Goal: Transaction & Acquisition: Purchase product/service

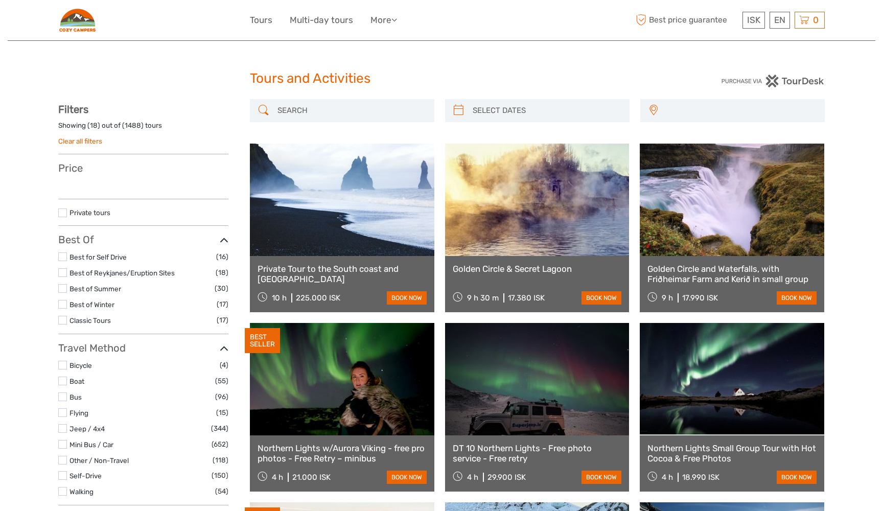
select select
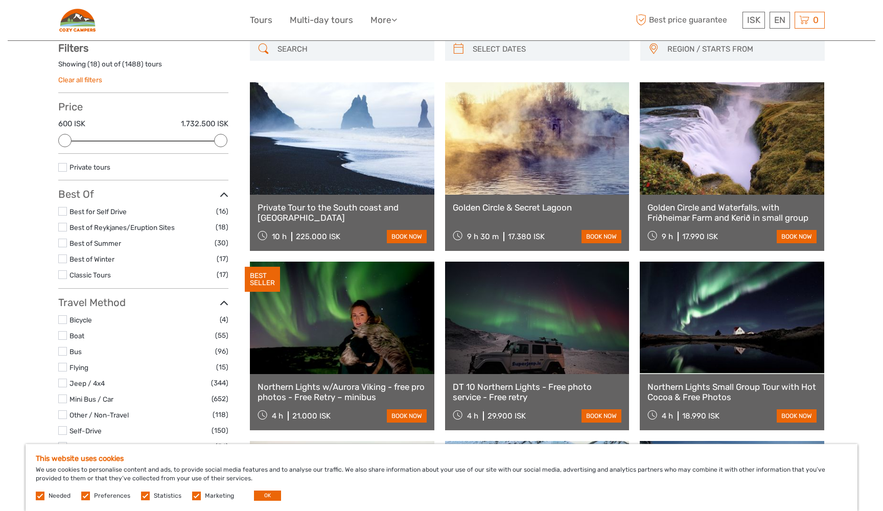
scroll to position [62, 0]
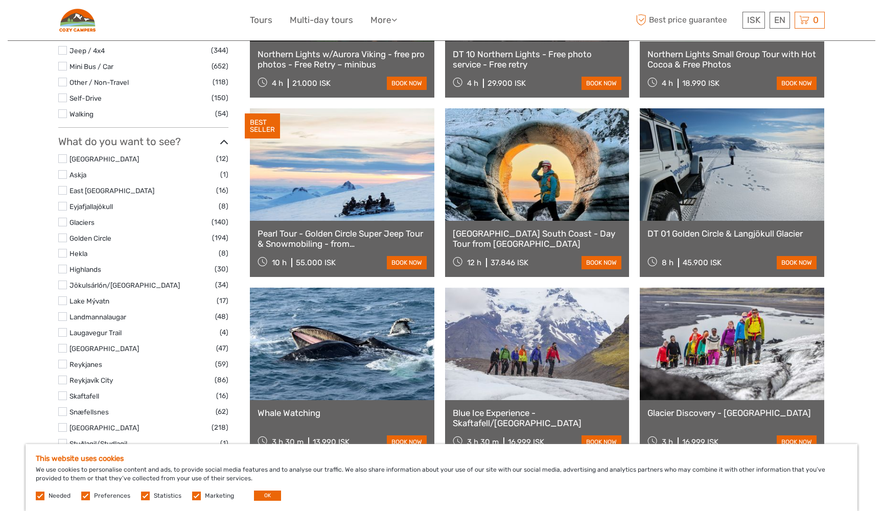
scroll to position [393, 0]
click at [509, 190] on link at bounding box center [537, 165] width 184 height 112
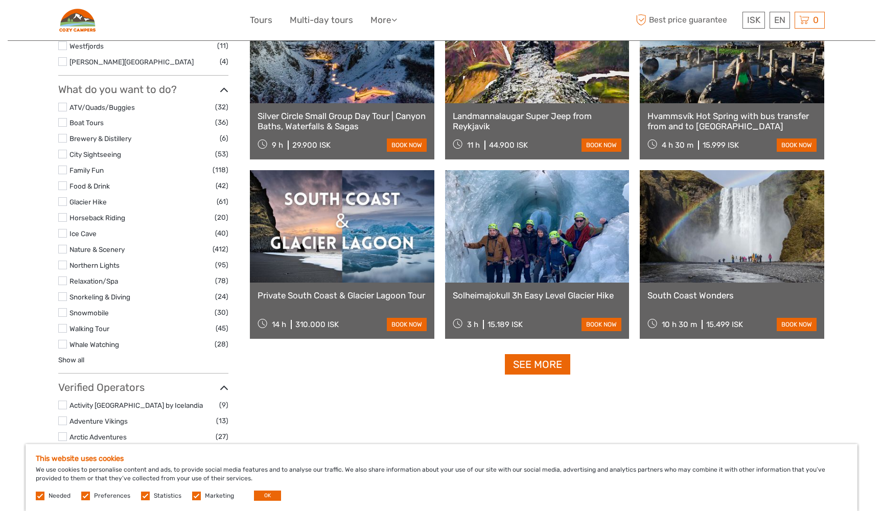
scroll to position [872, 0]
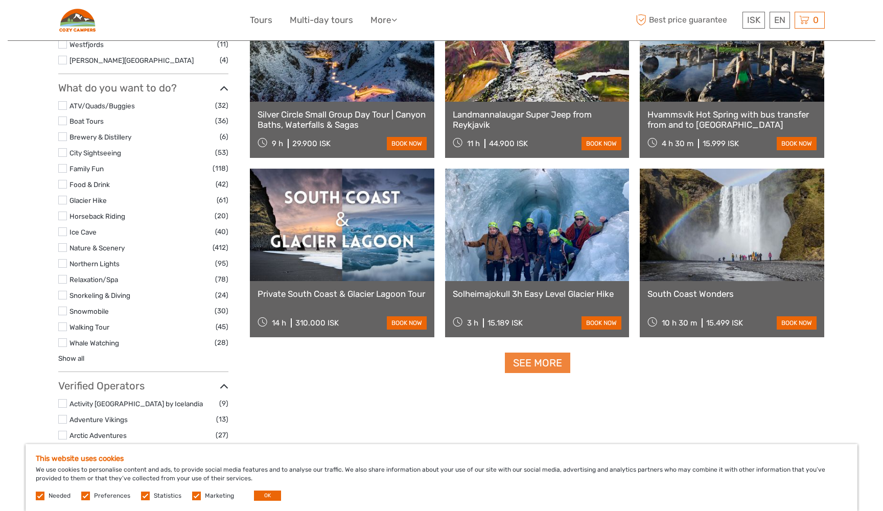
click at [554, 368] on link "See more" at bounding box center [537, 362] width 65 height 21
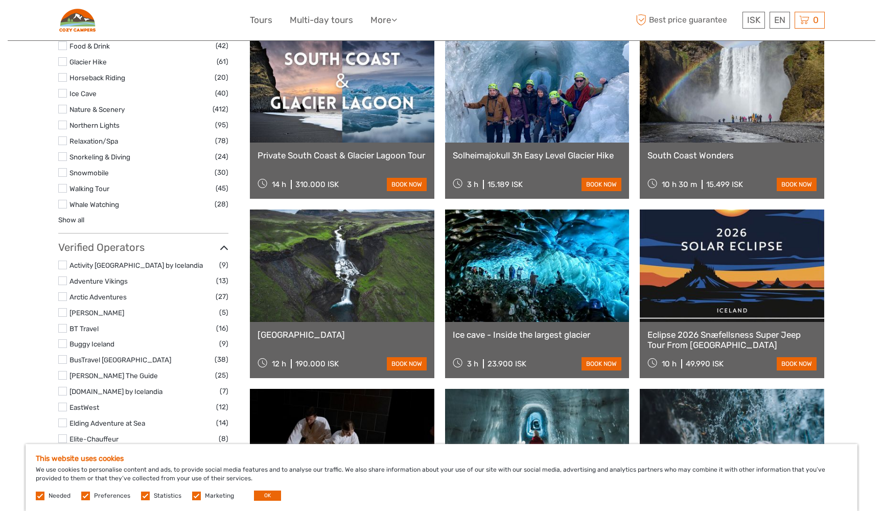
scroll to position [1013, 0]
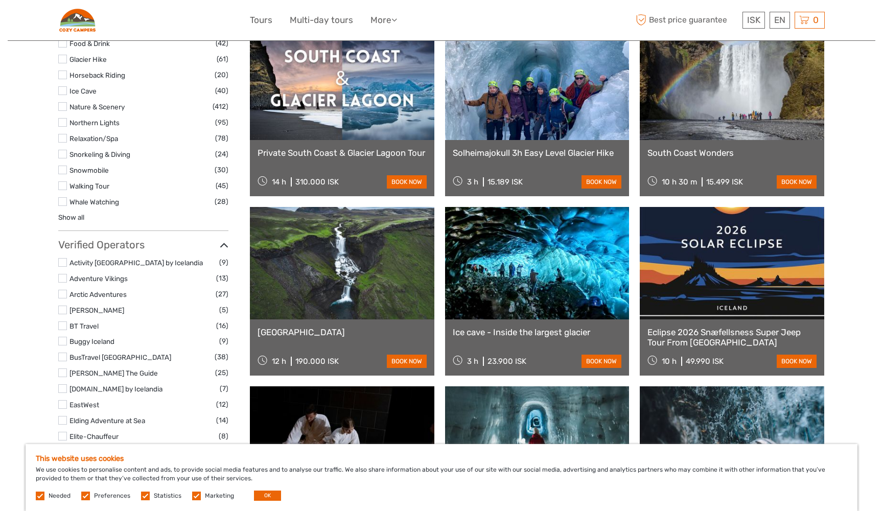
click at [519, 266] on link at bounding box center [537, 263] width 184 height 112
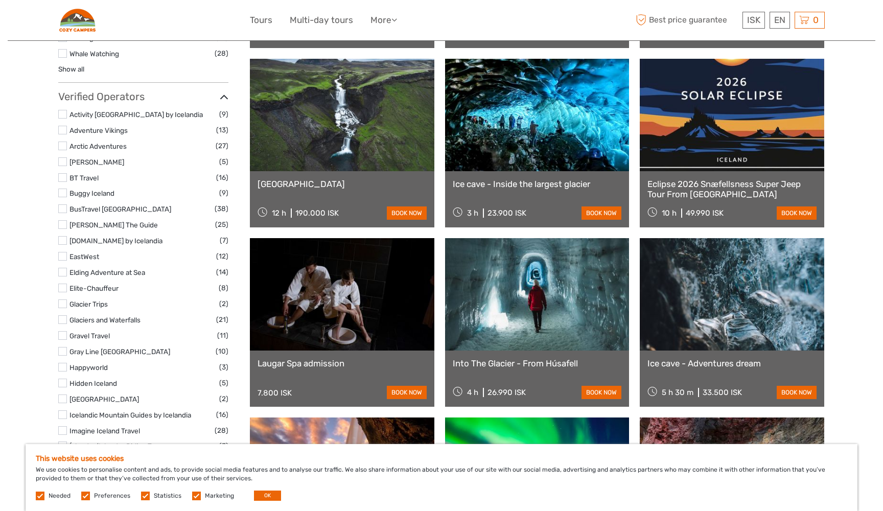
scroll to position [1167, 0]
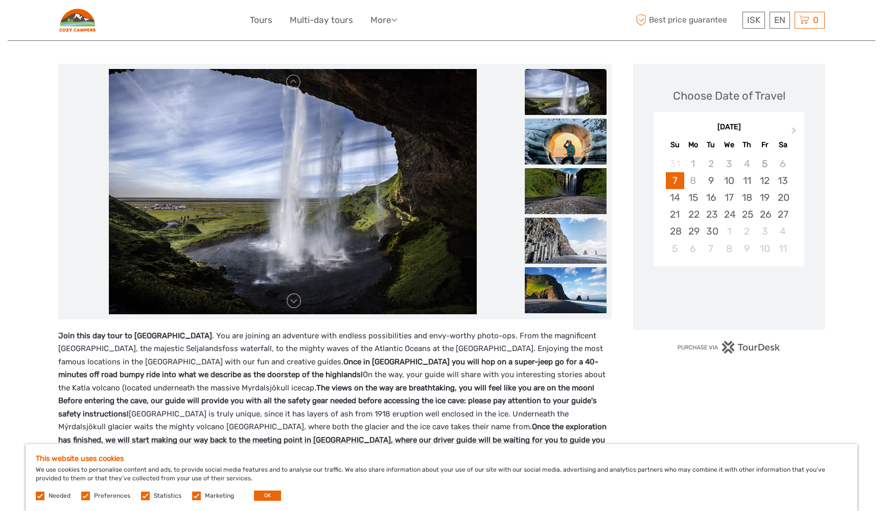
scroll to position [114, 0]
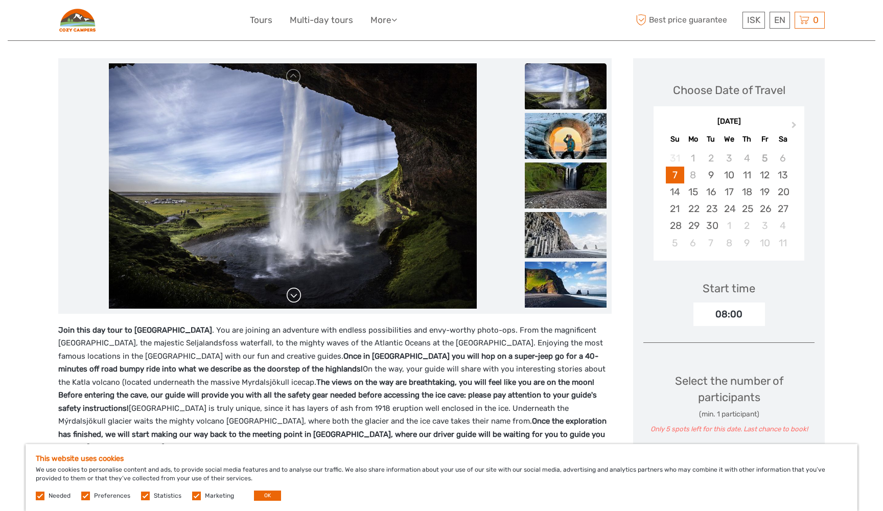
click at [296, 296] on link at bounding box center [294, 295] width 16 height 16
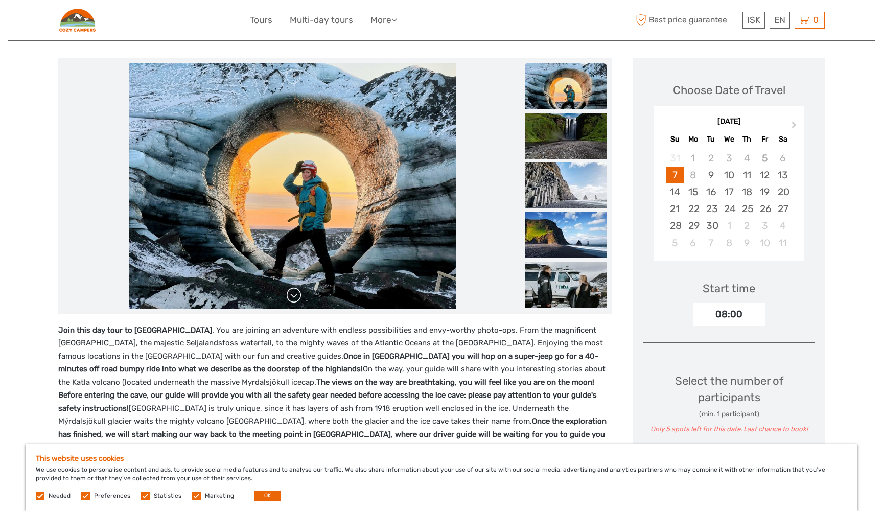
click at [294, 290] on link at bounding box center [294, 295] width 16 height 16
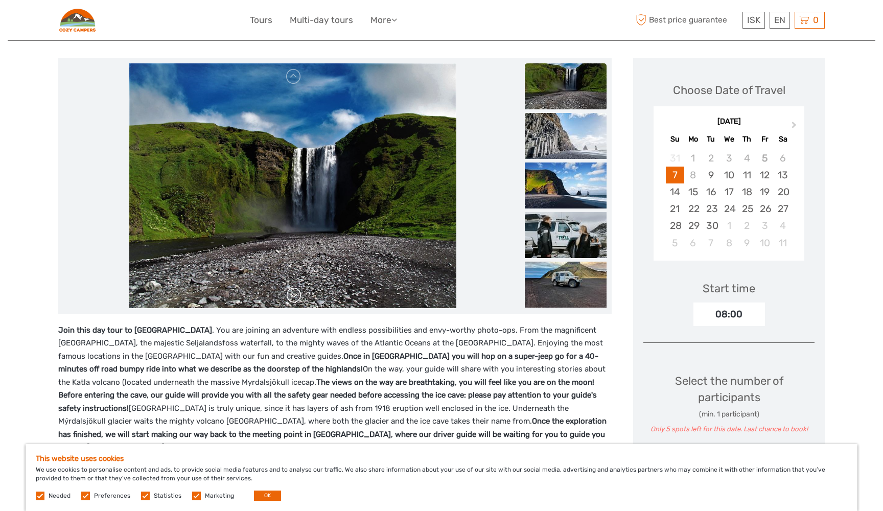
click at [294, 290] on link at bounding box center [294, 295] width 16 height 16
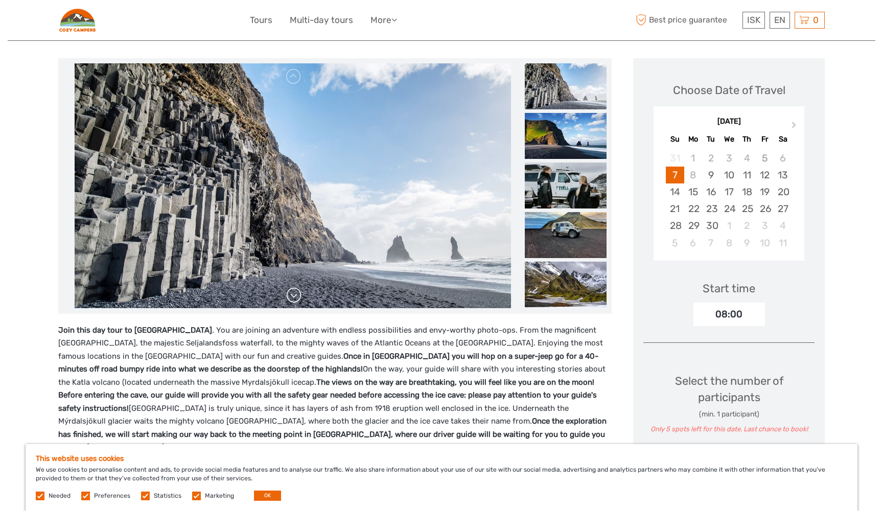
click at [294, 290] on link at bounding box center [294, 295] width 16 height 16
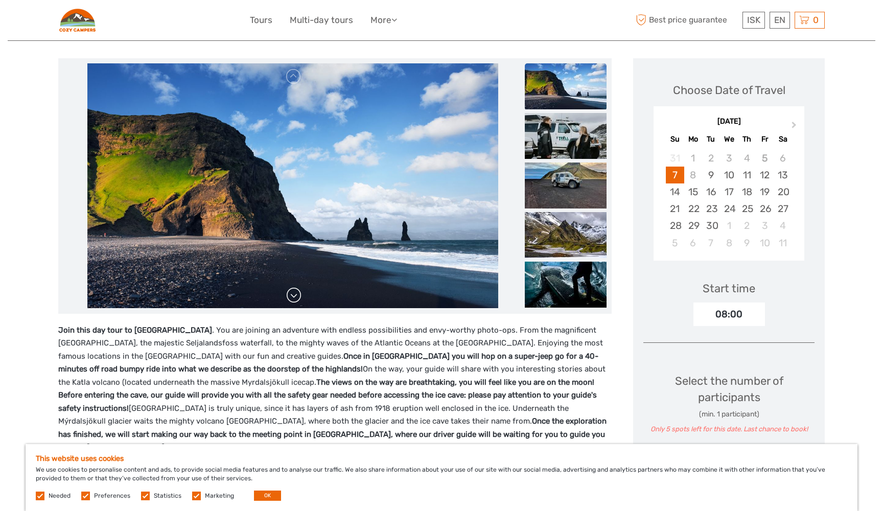
click at [294, 290] on link at bounding box center [294, 295] width 16 height 16
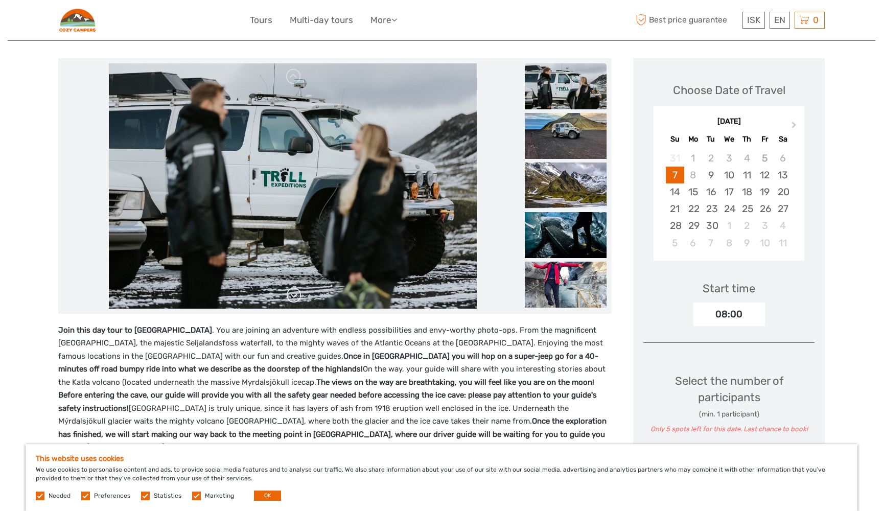
click at [294, 290] on link at bounding box center [294, 295] width 16 height 16
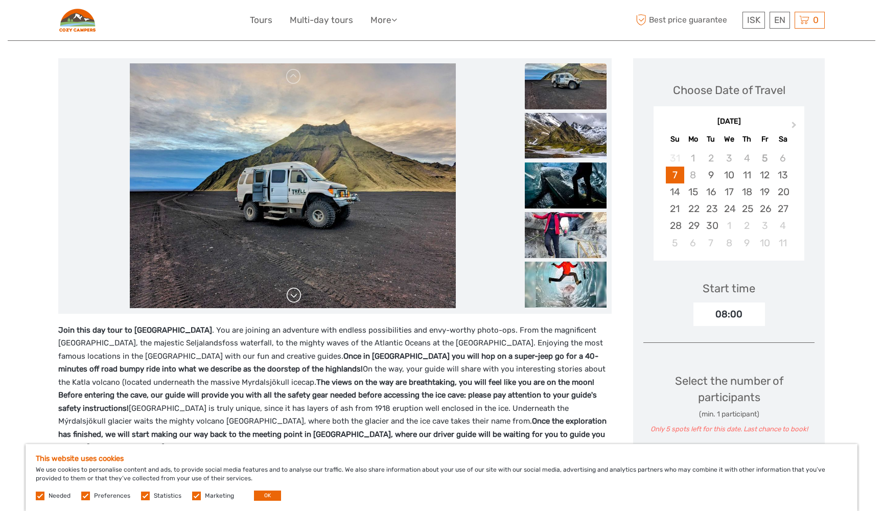
click at [294, 290] on link at bounding box center [294, 295] width 16 height 16
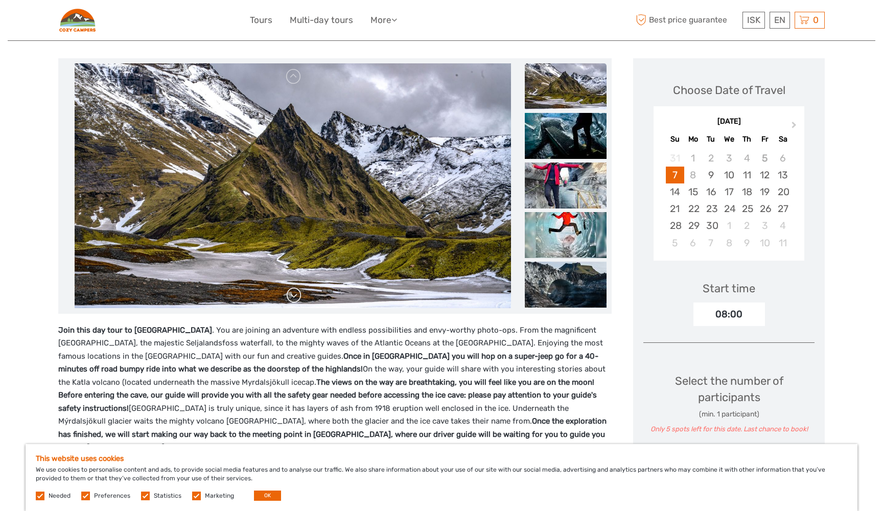
click at [294, 290] on link at bounding box center [294, 295] width 16 height 16
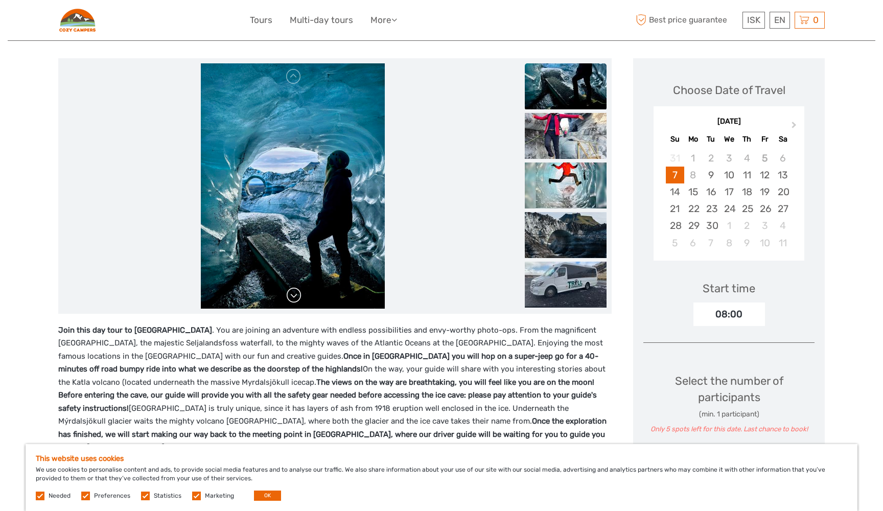
click at [294, 290] on link at bounding box center [294, 295] width 16 height 16
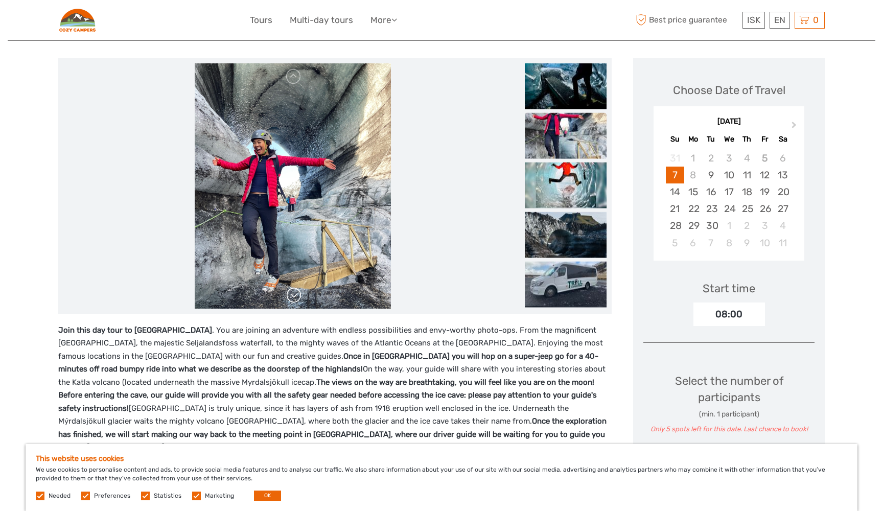
click at [294, 290] on link at bounding box center [294, 295] width 16 height 16
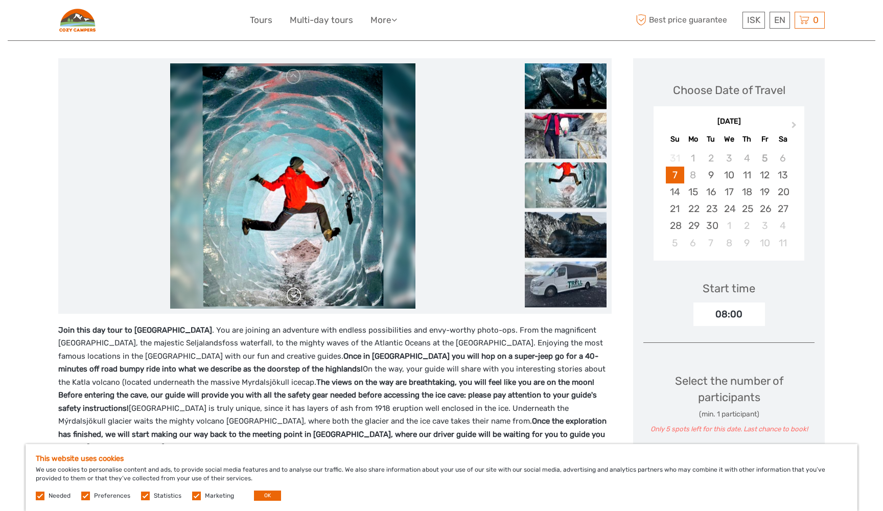
click at [294, 290] on link at bounding box center [294, 295] width 16 height 16
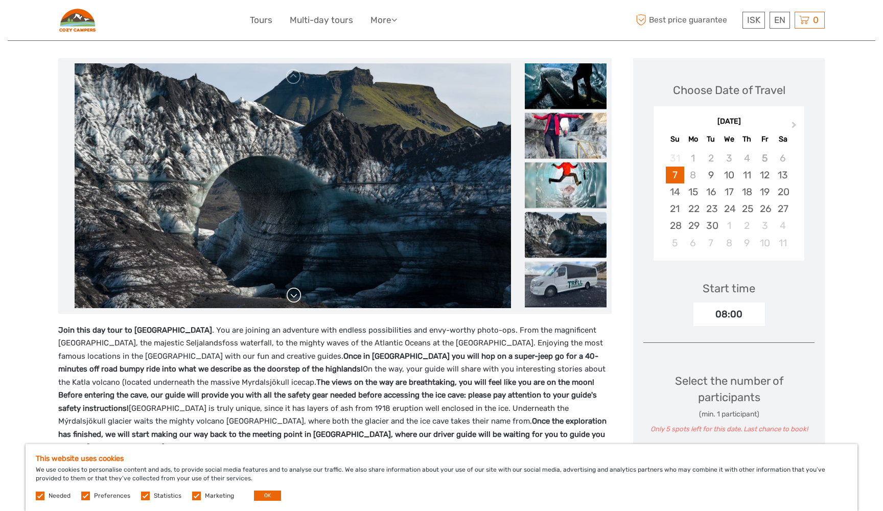
click at [294, 290] on link at bounding box center [294, 295] width 16 height 16
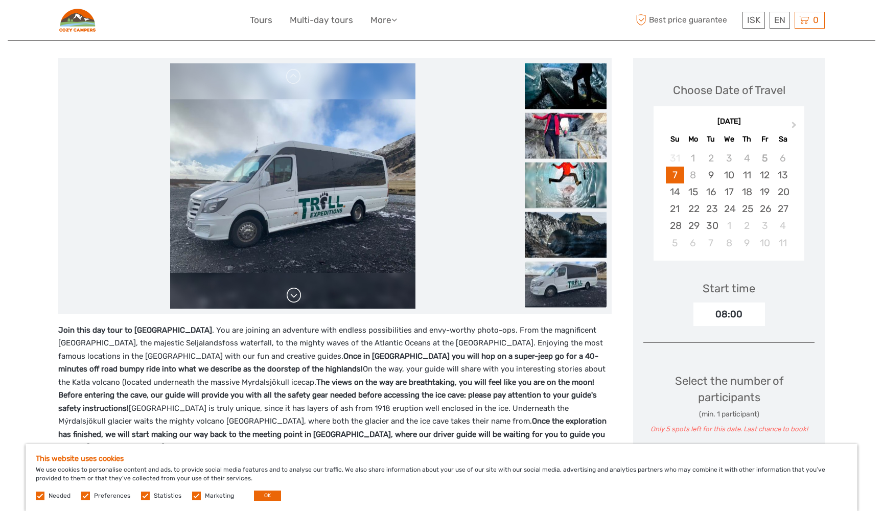
click at [294, 290] on link at bounding box center [294, 295] width 16 height 16
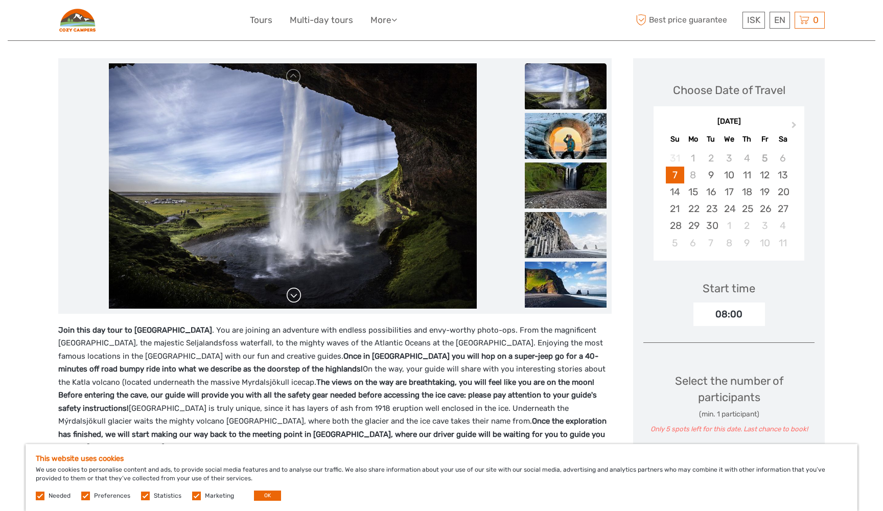
click at [294, 290] on link at bounding box center [294, 295] width 16 height 16
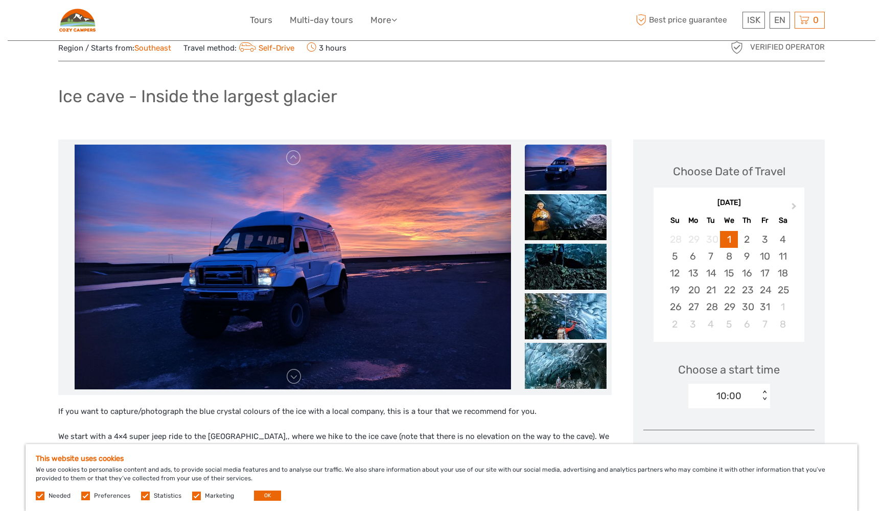
scroll to position [44, 0]
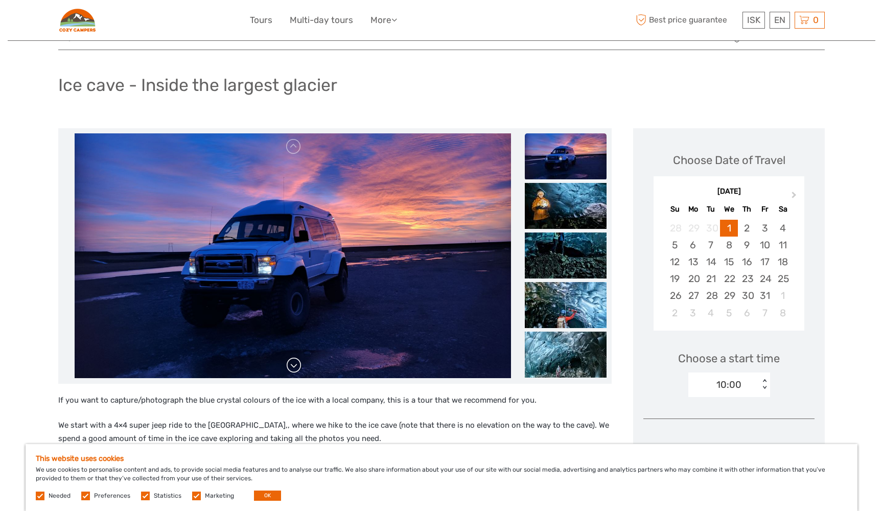
click at [295, 368] on link at bounding box center [294, 365] width 16 height 16
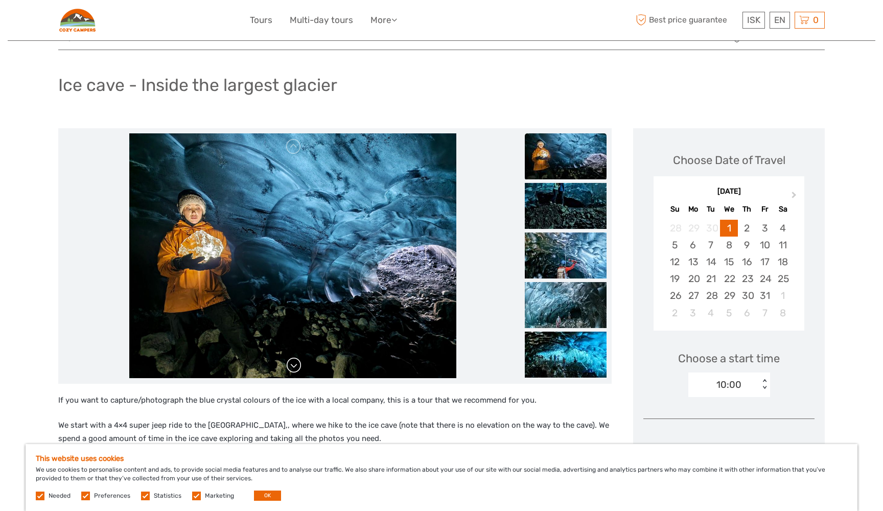
click at [295, 368] on link at bounding box center [294, 365] width 16 height 16
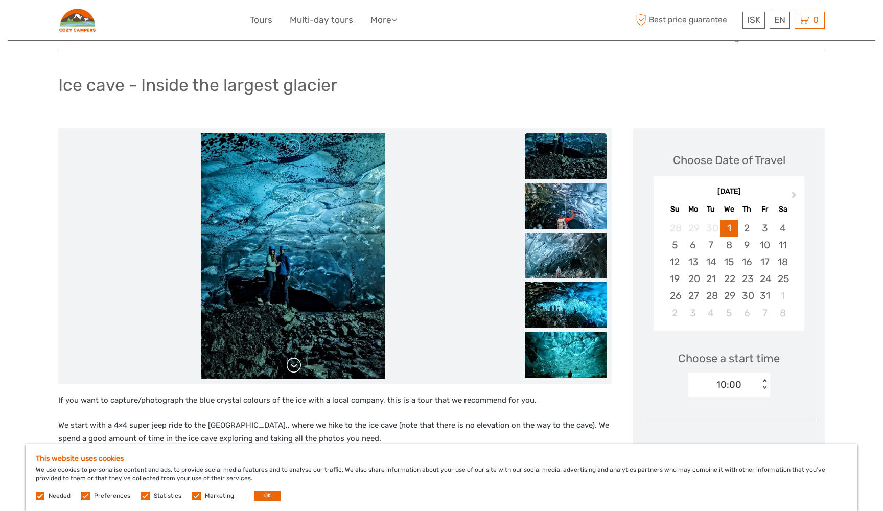
click at [295, 368] on link at bounding box center [294, 365] width 16 height 16
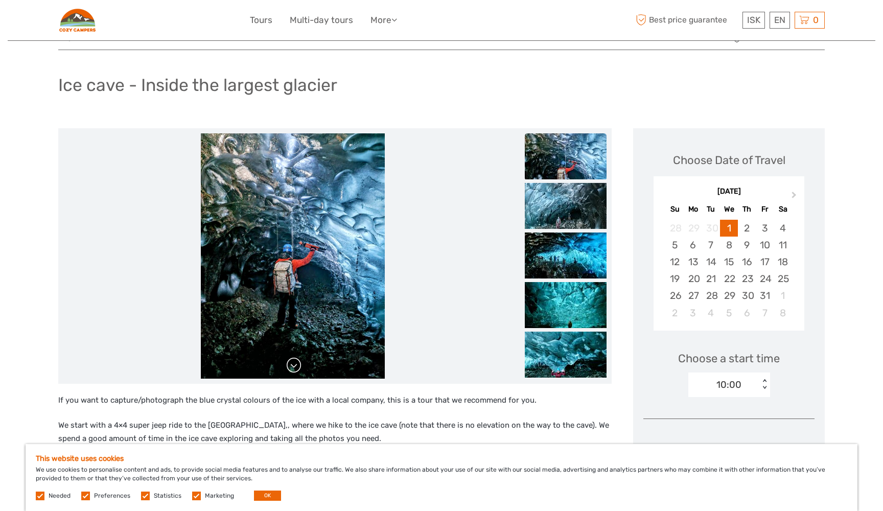
click at [295, 368] on link at bounding box center [294, 365] width 16 height 16
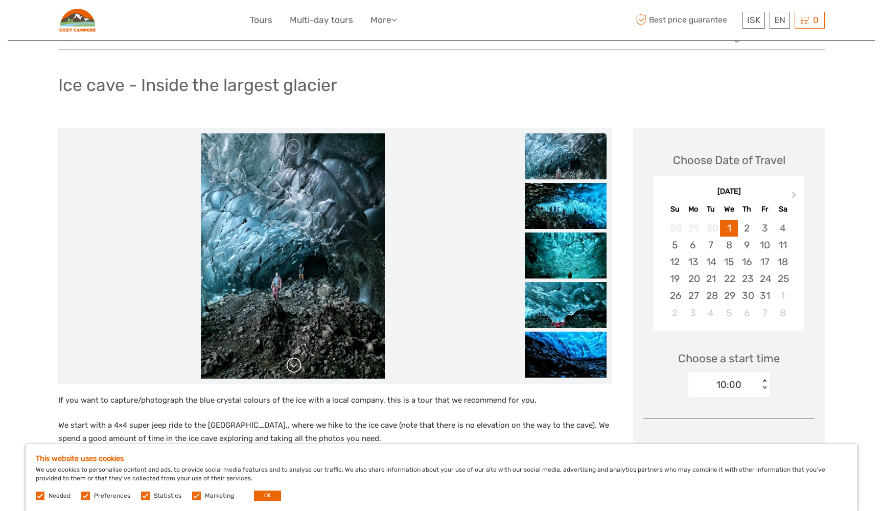
click at [295, 368] on link at bounding box center [294, 365] width 16 height 16
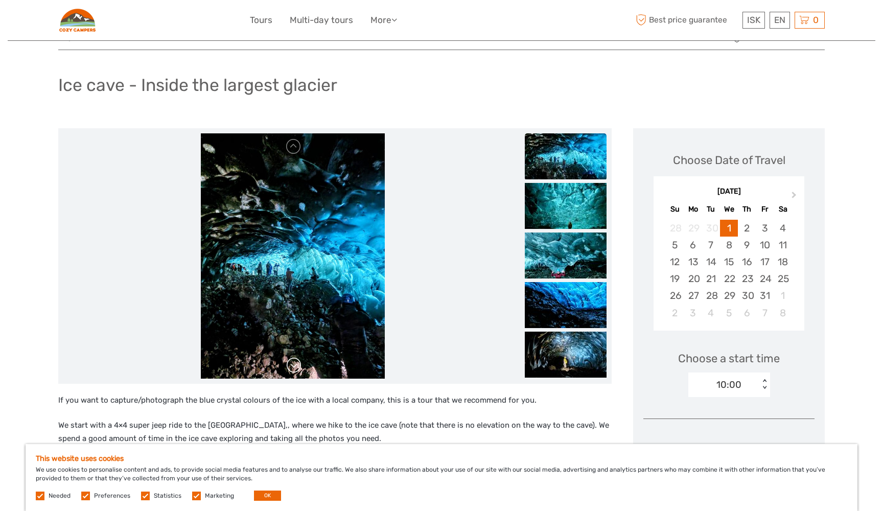
click at [295, 368] on link at bounding box center [294, 365] width 16 height 16
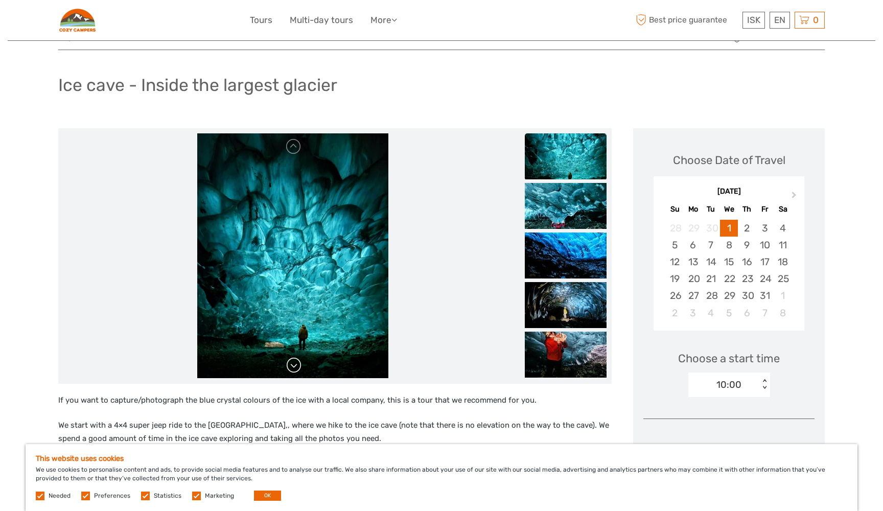
click at [295, 368] on link at bounding box center [294, 365] width 16 height 16
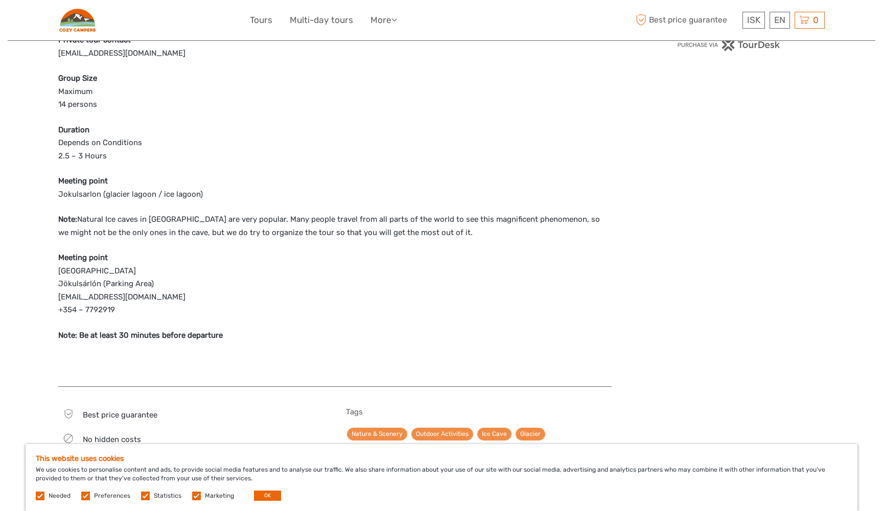
scroll to position [702, 0]
